Goal: Transaction & Acquisition: Obtain resource

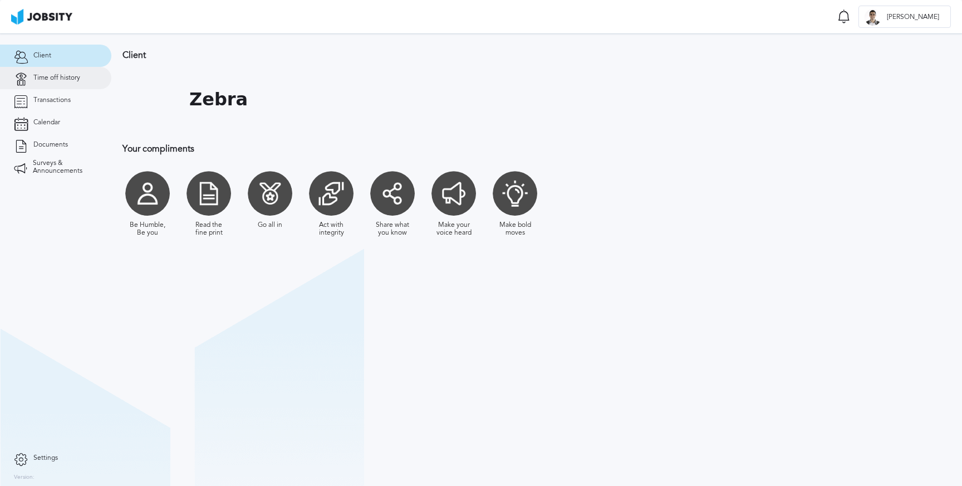
click at [71, 73] on link "Time off history" at bounding box center [55, 78] width 111 height 22
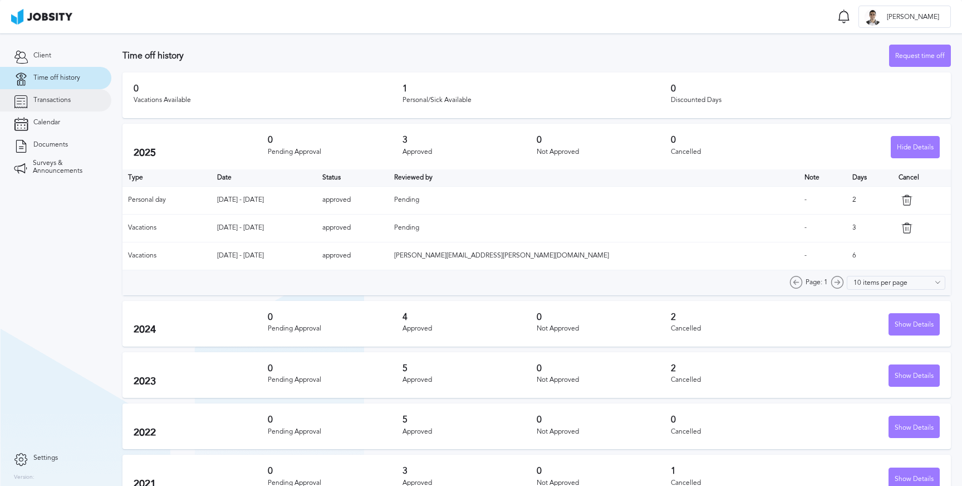
click at [61, 97] on span "Transactions" at bounding box center [51, 100] width 37 height 8
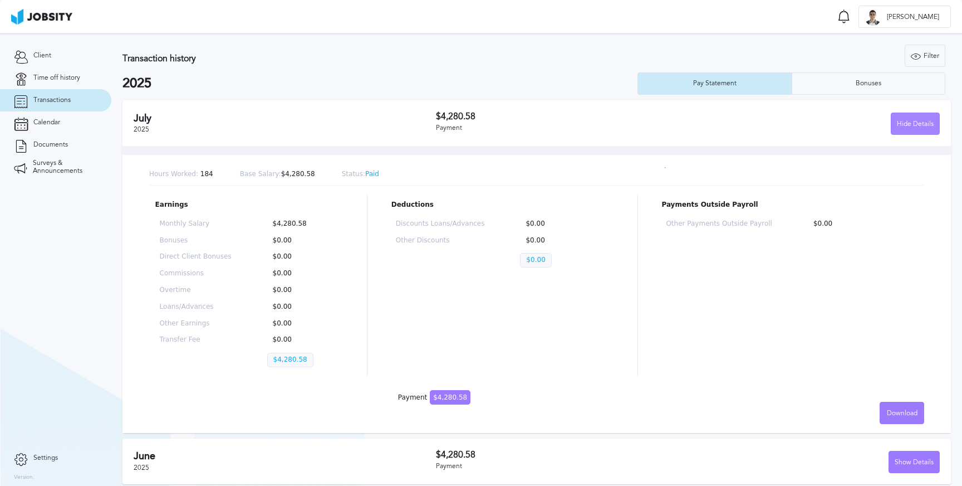
click at [902, 121] on div "Hide Details" at bounding box center [916, 124] width 48 height 22
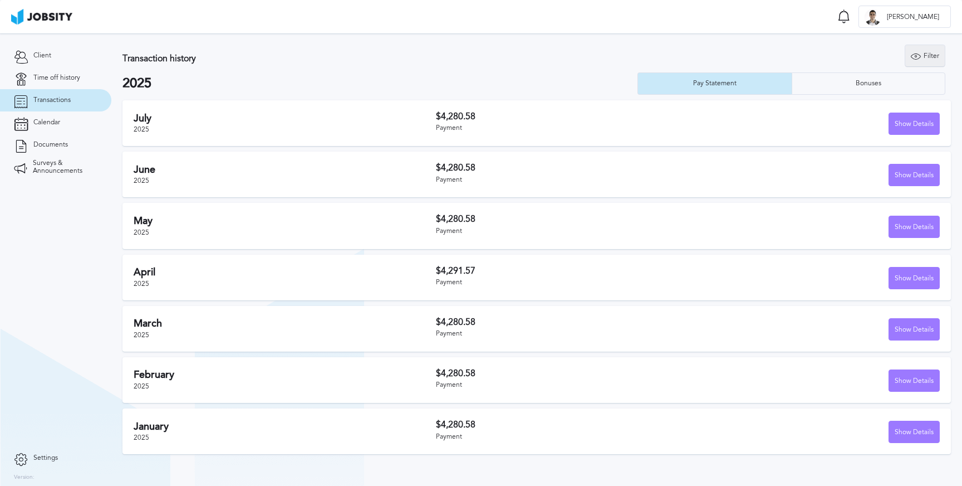
click at [929, 57] on div "Filter" at bounding box center [926, 56] width 40 height 22
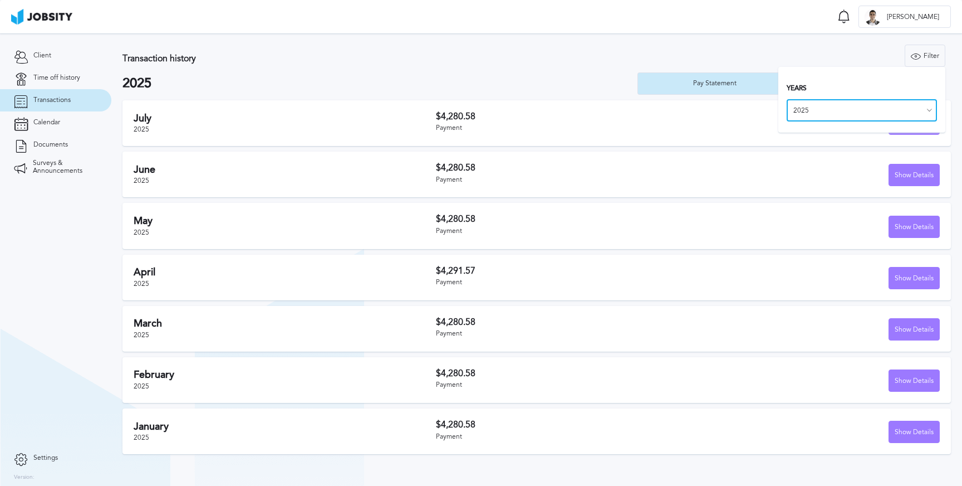
click at [826, 113] on input "2025" at bounding box center [862, 110] width 150 height 22
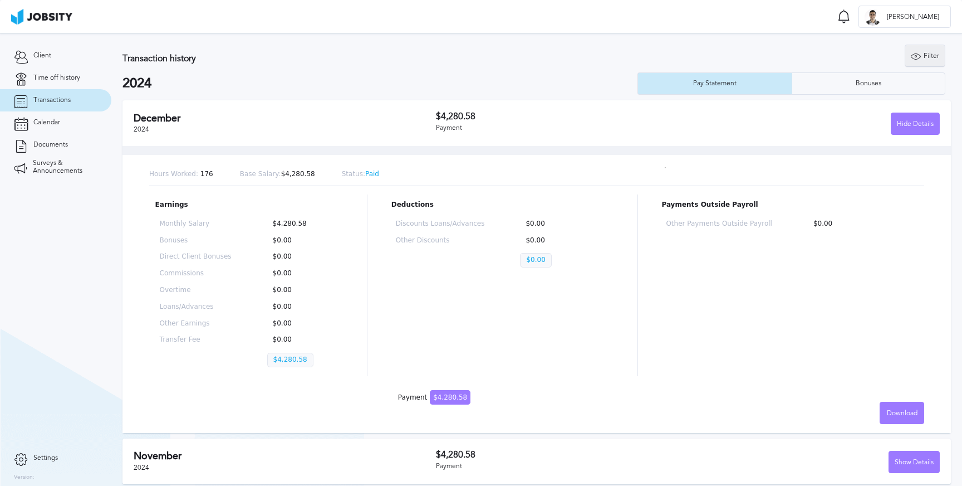
click at [930, 52] on div "Filter" at bounding box center [926, 56] width 40 height 22
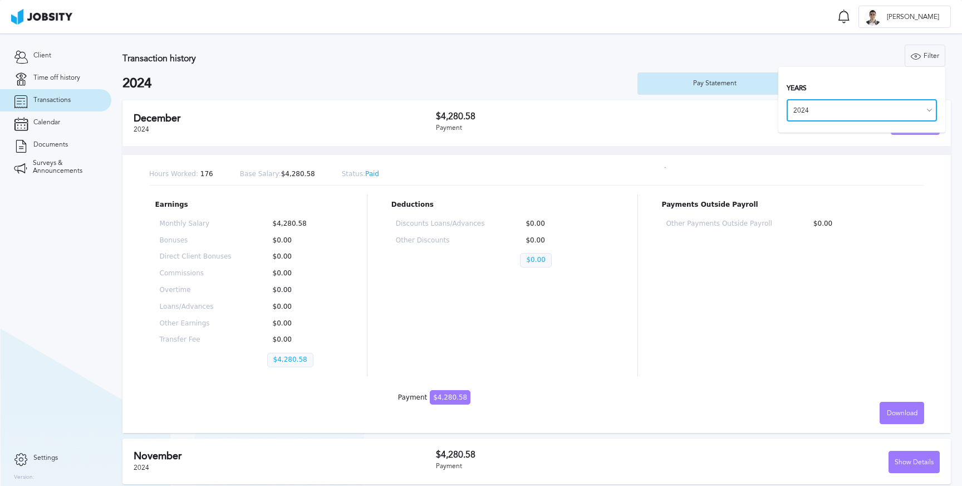
click at [877, 120] on input "2024" at bounding box center [862, 110] width 150 height 22
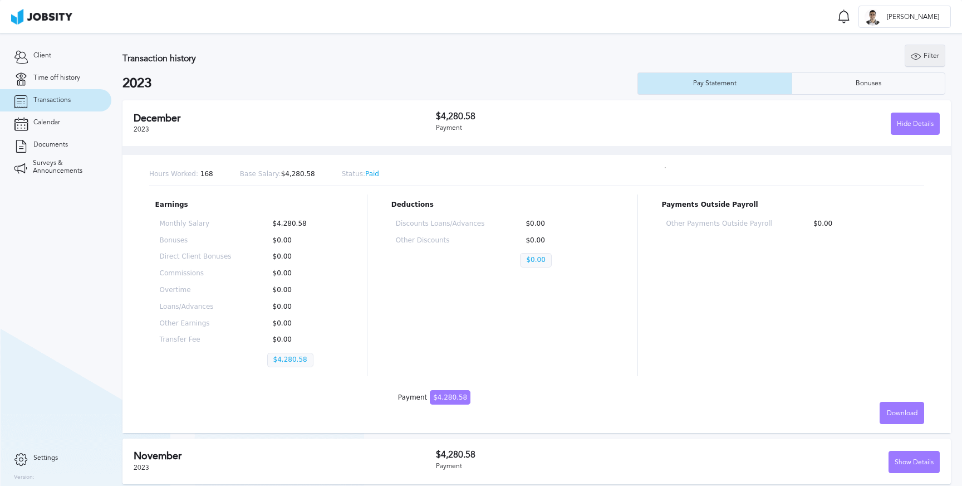
click at [927, 54] on div "Filter" at bounding box center [926, 56] width 40 height 22
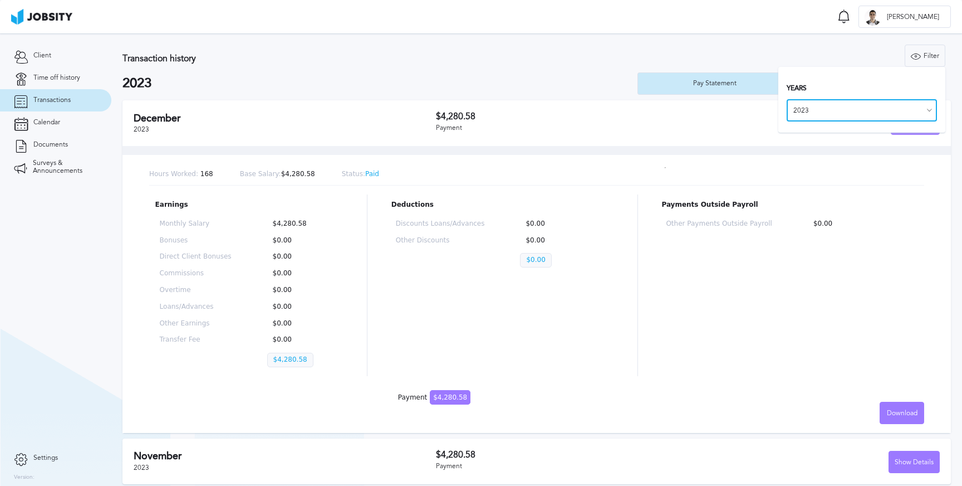
click at [847, 115] on input "2023" at bounding box center [862, 110] width 150 height 22
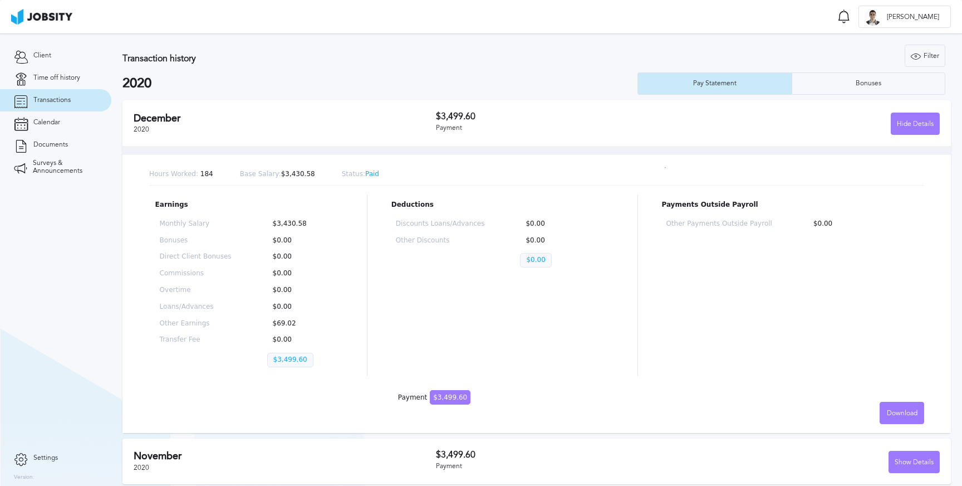
scroll to position [4, 0]
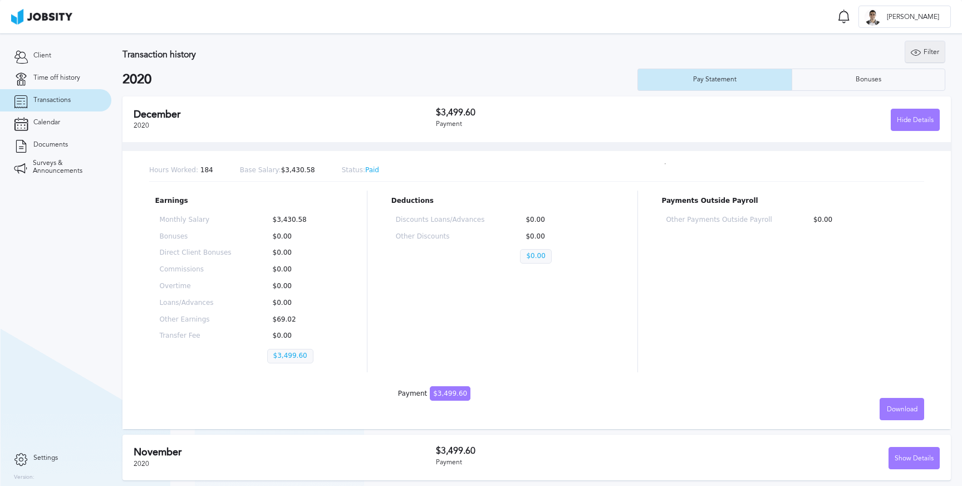
click at [927, 55] on div "Filter" at bounding box center [926, 52] width 40 height 22
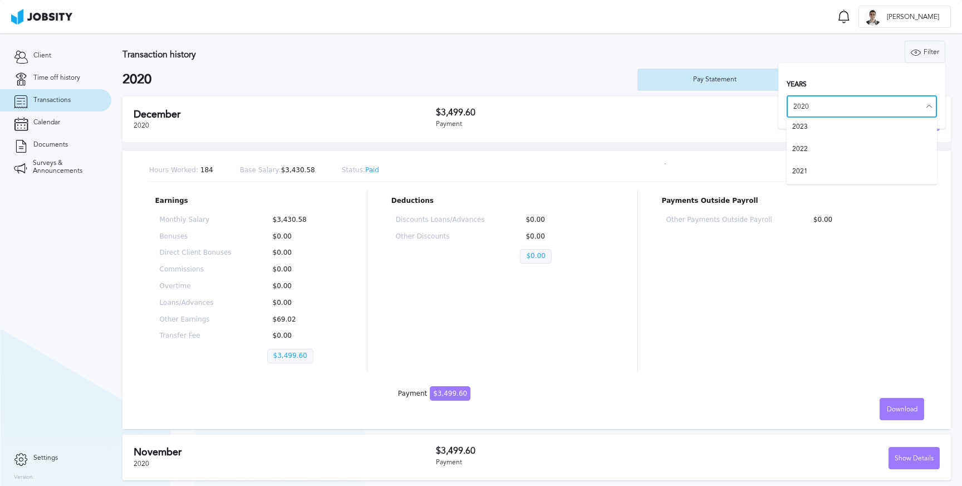
scroll to position [45, 0]
click at [829, 100] on input "2020" at bounding box center [862, 106] width 150 height 22
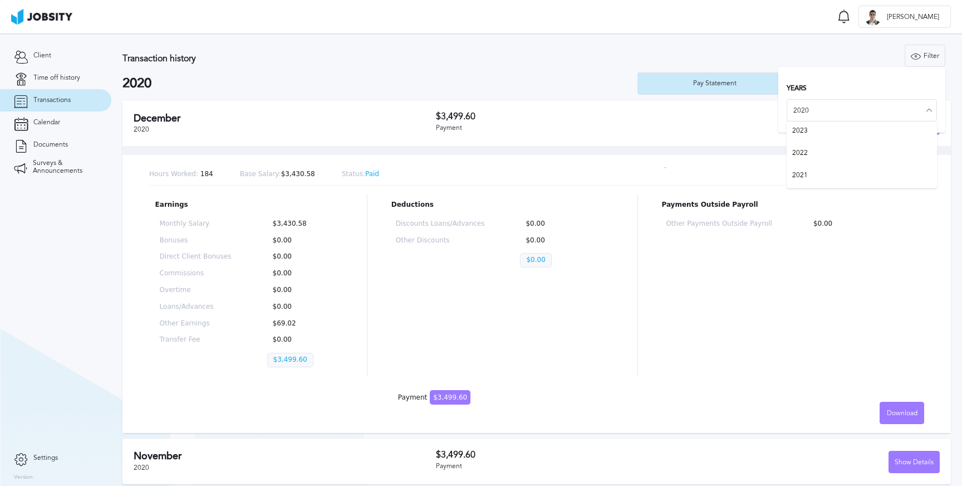
click at [931, 110] on icon at bounding box center [930, 110] width 10 height 10
click at [930, 110] on icon at bounding box center [930, 110] width 10 height 10
click at [921, 109] on input "2020" at bounding box center [862, 110] width 150 height 22
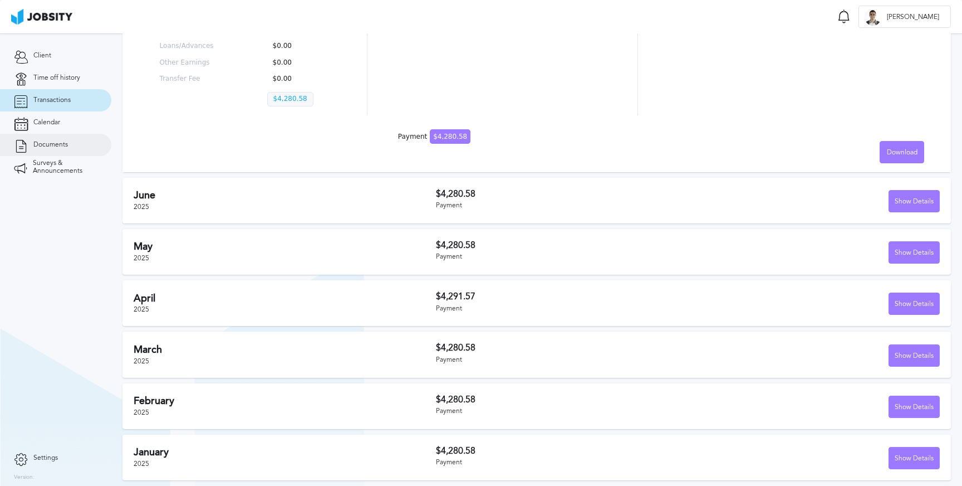
click at [44, 145] on span "Documents" at bounding box center [50, 145] width 35 height 8
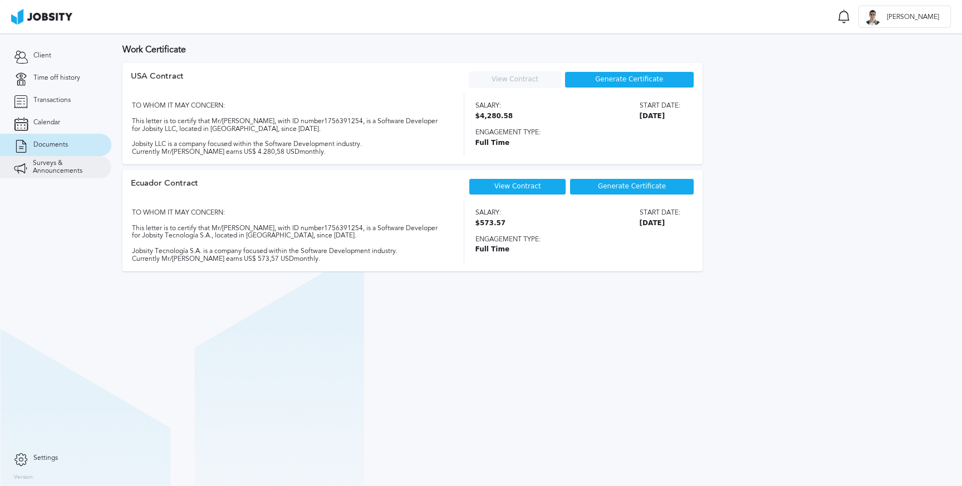
click at [47, 166] on span "Surveys & Announcements" at bounding box center [65, 167] width 65 height 16
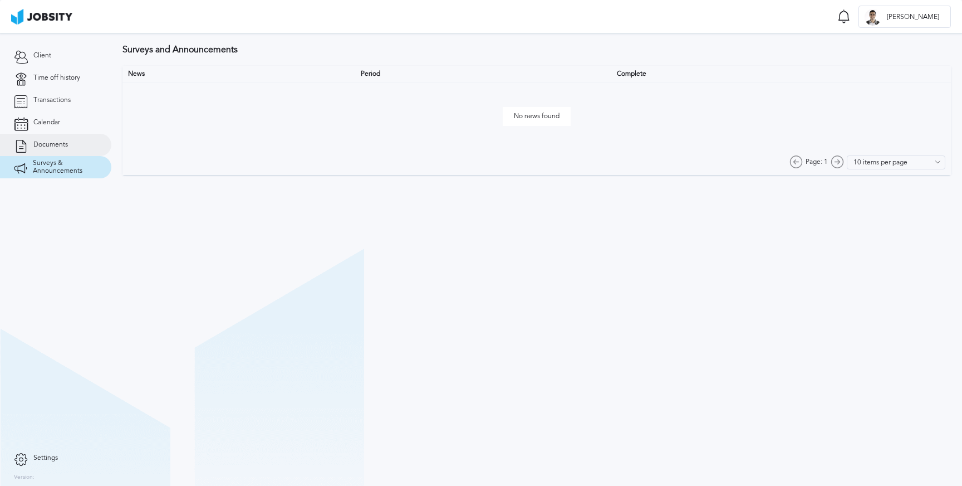
click at [47, 140] on link "Documents" at bounding box center [55, 145] width 111 height 22
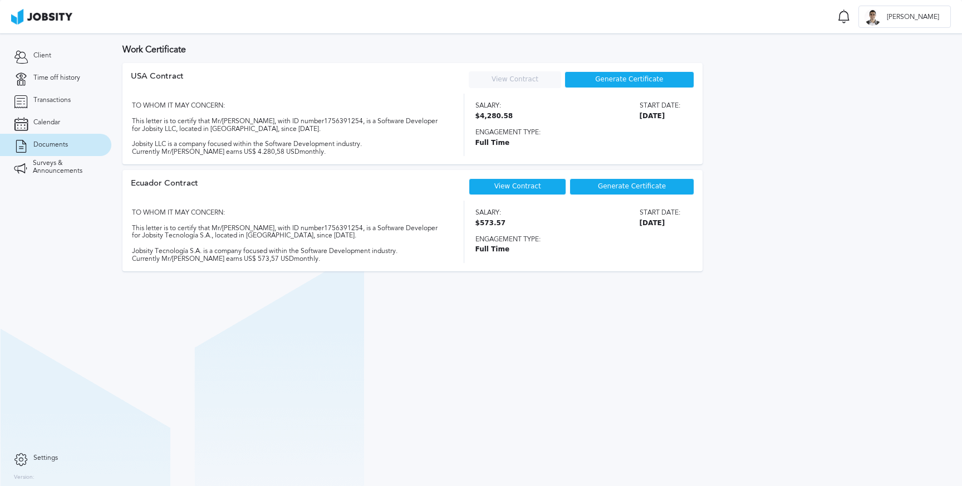
click at [534, 188] on link "View Contract" at bounding box center [518, 186] width 47 height 8
click at [607, 186] on span "Generate Certificate" at bounding box center [632, 187] width 68 height 8
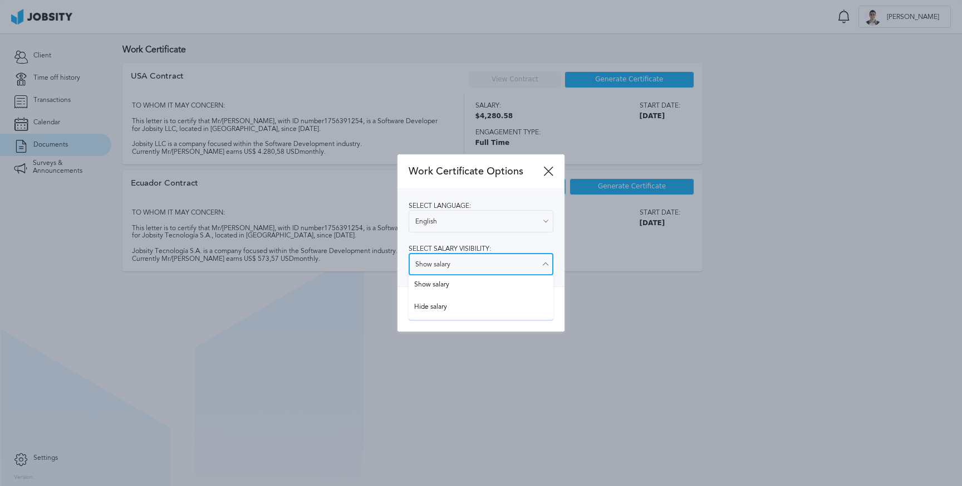
click at [480, 262] on input "Show salary" at bounding box center [481, 264] width 145 height 22
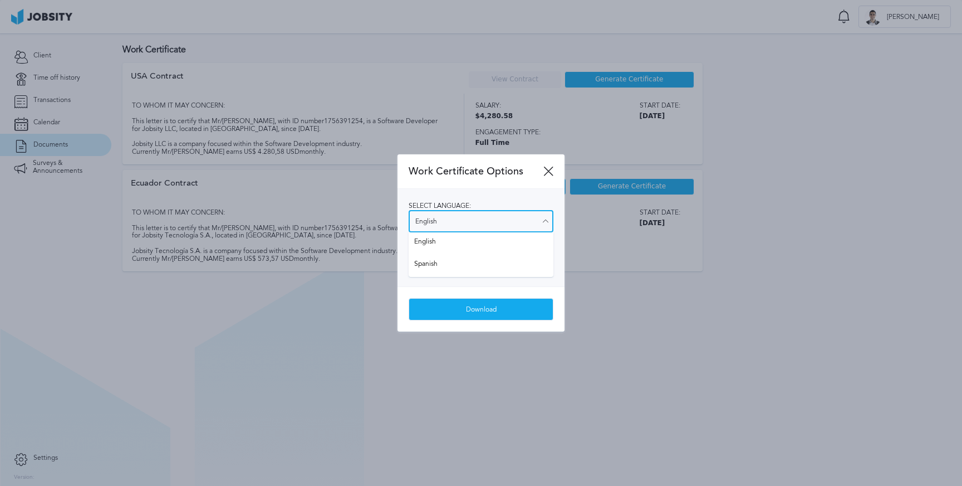
click at [495, 219] on input "English" at bounding box center [481, 221] width 145 height 22
click at [470, 290] on div "Download" at bounding box center [481, 308] width 167 height 45
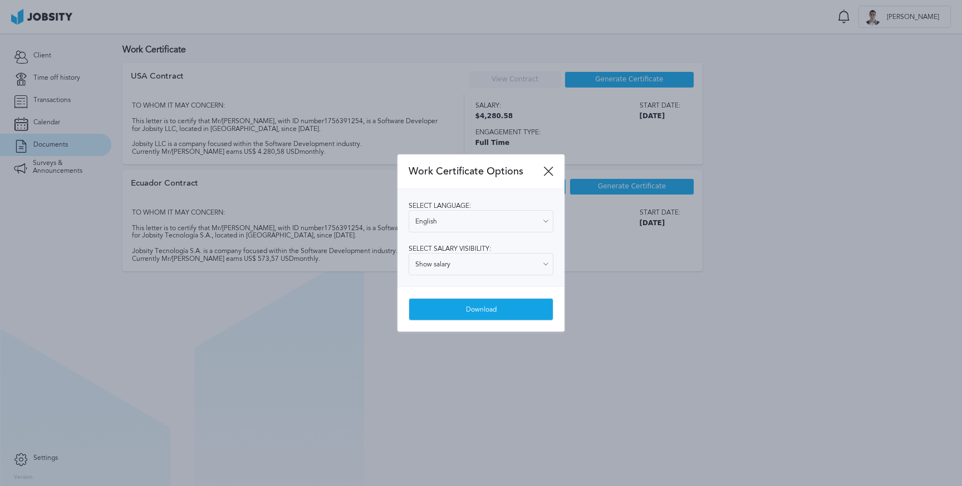
click at [469, 311] on div "Download" at bounding box center [481, 310] width 144 height 22
